Goal: Task Accomplishment & Management: Manage account settings

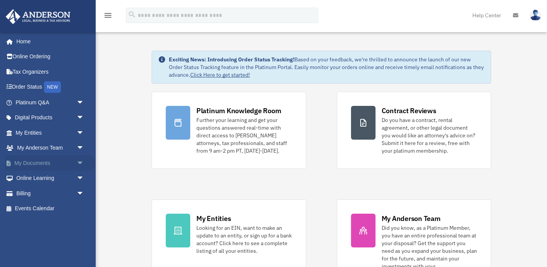
click at [37, 162] on link "My Documents arrow_drop_down" at bounding box center [50, 162] width 90 height 15
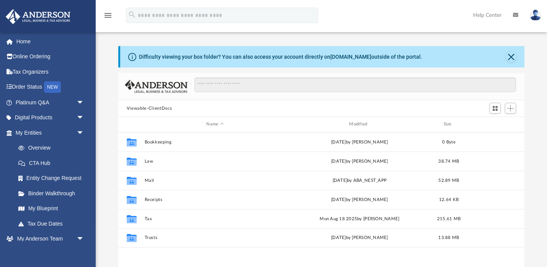
scroll to position [173, 407]
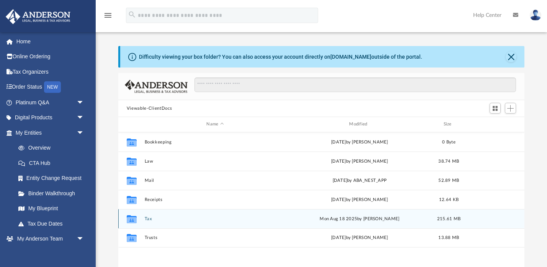
click at [149, 219] on button "Tax" at bounding box center [214, 218] width 141 height 5
click at [176, 221] on button "2024 Tax Documents" at bounding box center [214, 218] width 141 height 5
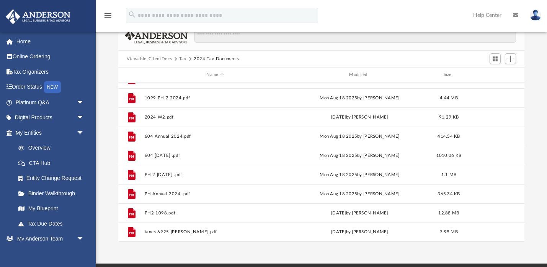
scroll to position [39, 0]
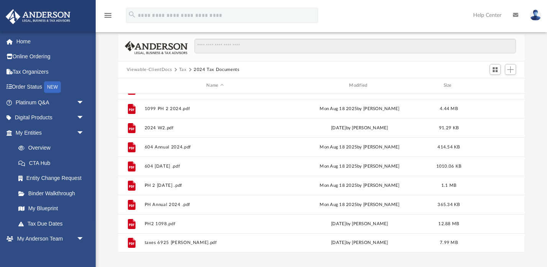
click at [511, 63] on div at bounding box center [503, 69] width 31 height 14
click at [514, 67] on button "Add" at bounding box center [510, 69] width 11 height 11
click at [494, 85] on li "Upload" at bounding box center [500, 85] width 25 height 8
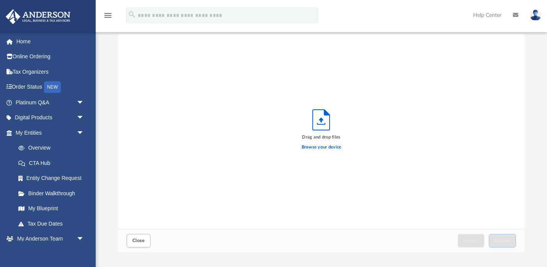
scroll to position [194, 407]
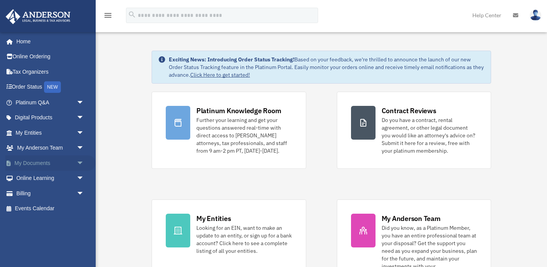
click at [31, 162] on link "My Documents arrow_drop_down" at bounding box center [50, 162] width 90 height 15
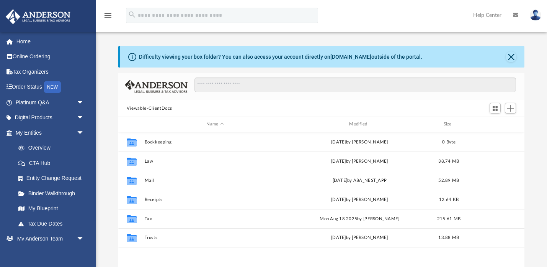
scroll to position [173, 407]
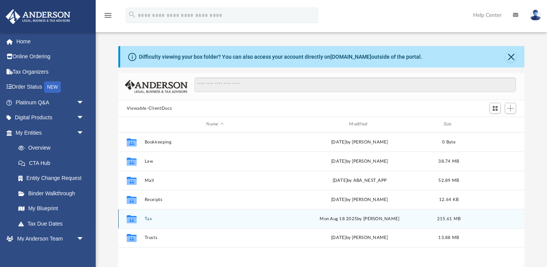
click at [151, 220] on button "Tax" at bounding box center [214, 218] width 141 height 5
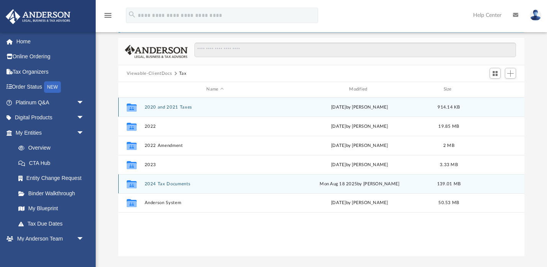
scroll to position [38, 0]
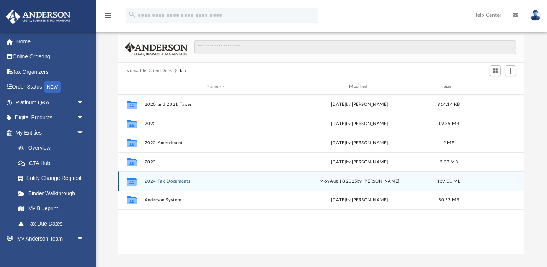
click at [177, 183] on button "2024 Tax Documents" at bounding box center [214, 180] width 141 height 5
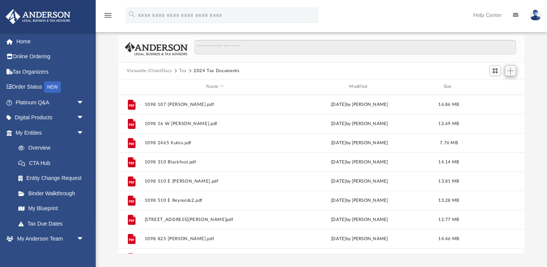
click at [511, 71] on span "Add" at bounding box center [510, 70] width 7 height 7
click at [490, 98] on li "New Folder" at bounding box center [500, 98] width 25 height 8
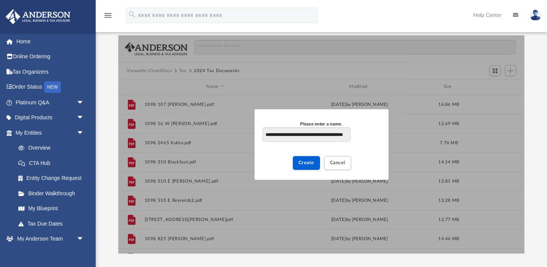
scroll to position [0, 15]
type input "**********"
click at [314, 162] on span "Create" at bounding box center [307, 162] width 16 height 5
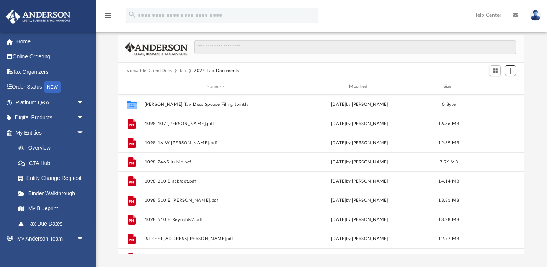
scroll to position [173, 407]
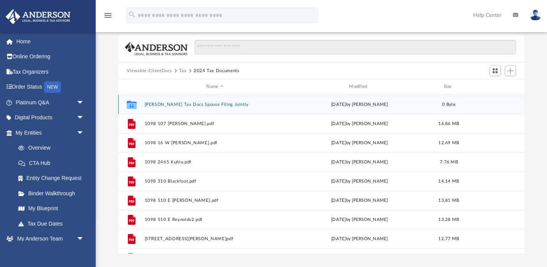
click at [228, 106] on button "Allison Gerstnecker Tax Docs Spouse Filing Jointly" at bounding box center [214, 104] width 141 height 5
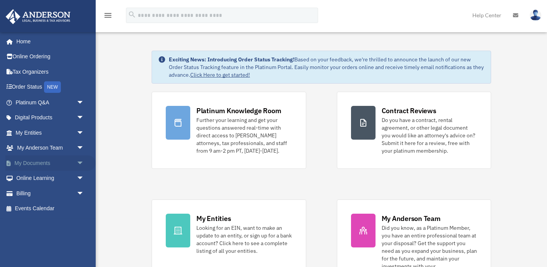
click at [25, 166] on link "My Documents arrow_drop_down" at bounding box center [50, 162] width 90 height 15
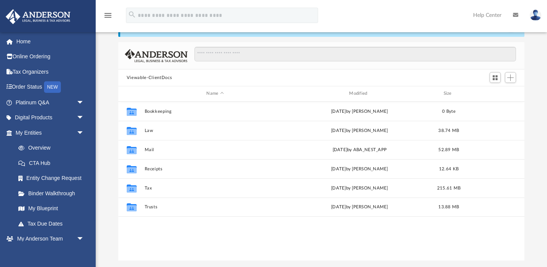
scroll to position [32, 0]
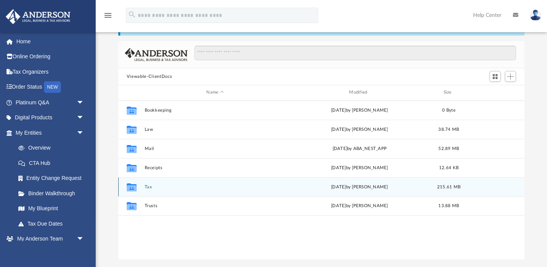
click at [148, 187] on button "Tax" at bounding box center [214, 186] width 141 height 5
click at [162, 187] on button "2024 Tax Documents" at bounding box center [214, 186] width 141 height 5
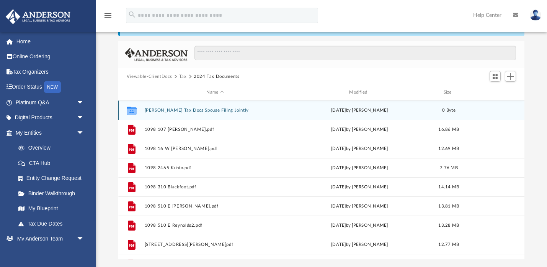
click at [217, 110] on button "Allison Gerstnecker Tax Docs Spouse Filing Jointly" at bounding box center [214, 110] width 141 height 5
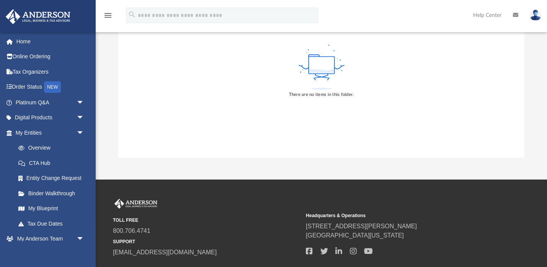
scroll to position [36, 0]
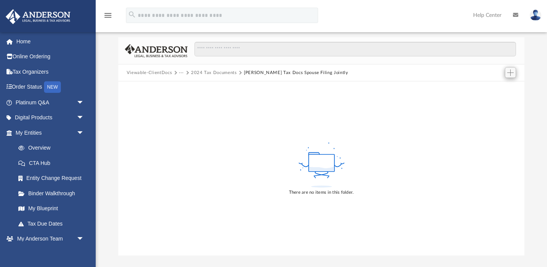
click at [515, 71] on button "Add" at bounding box center [510, 72] width 11 height 11
click at [495, 87] on li "Upload" at bounding box center [500, 87] width 25 height 8
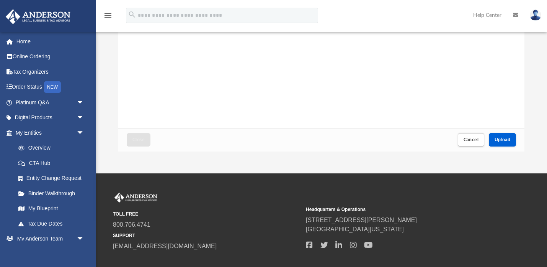
scroll to position [140, 0]
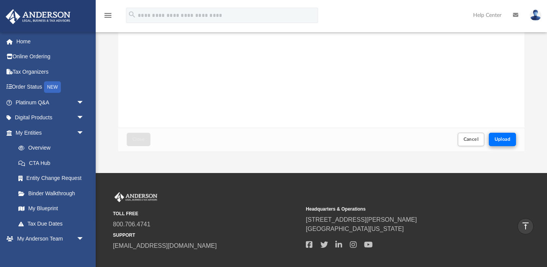
click at [497, 140] on span "Upload" at bounding box center [503, 139] width 16 height 5
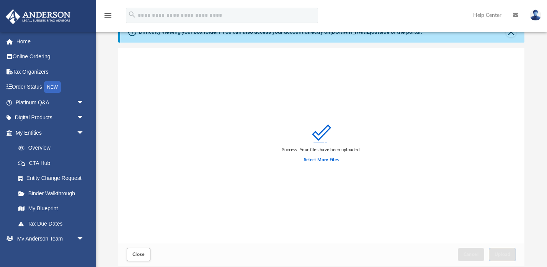
scroll to position [0, 0]
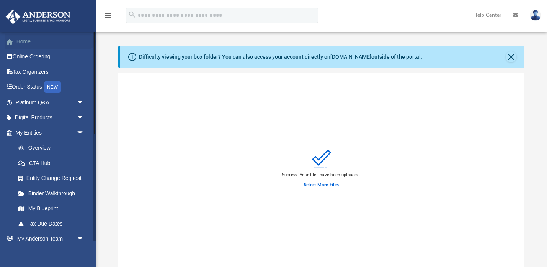
click at [24, 44] on link "Home" at bounding box center [50, 41] width 90 height 15
